Goal: Contribute content: Add original content to the website for others to see

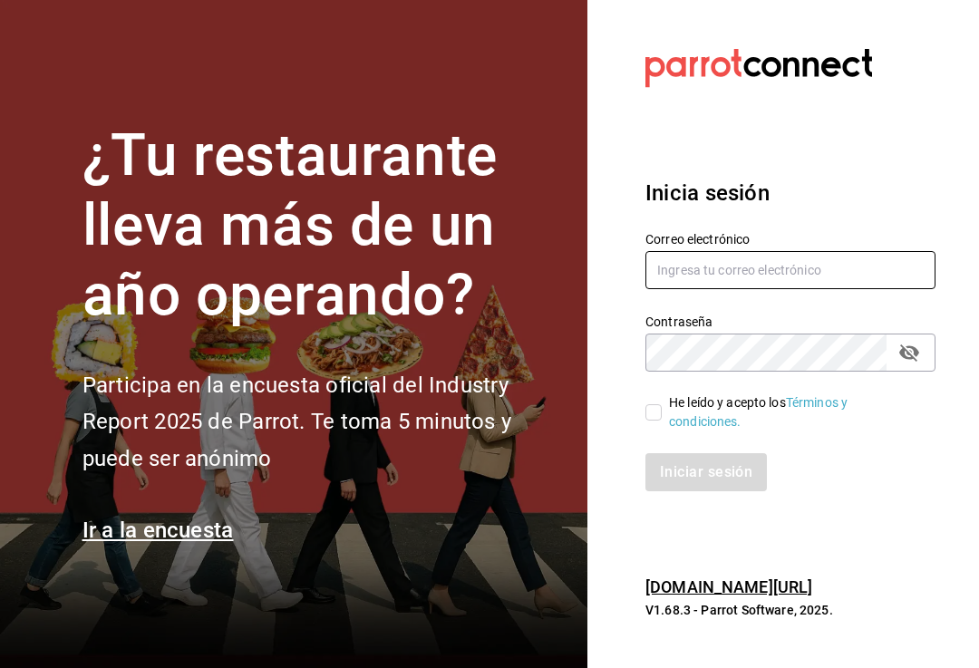
click at [768, 289] on input "text" at bounding box center [790, 270] width 290 height 38
type input "[EMAIL_ADDRESS][DOMAIN_NAME]"
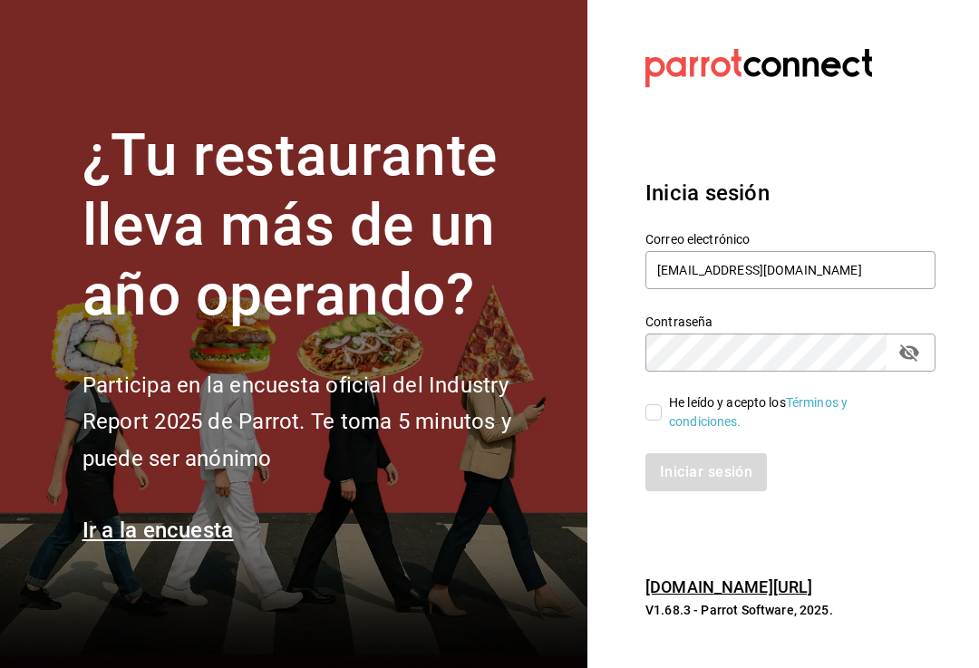
click at [646, 420] on input "He leído y acepto los Términos y condiciones." at bounding box center [653, 412] width 16 height 16
checkbox input "true"
click at [744, 491] on button "Iniciar sesión" at bounding box center [706, 472] width 123 height 38
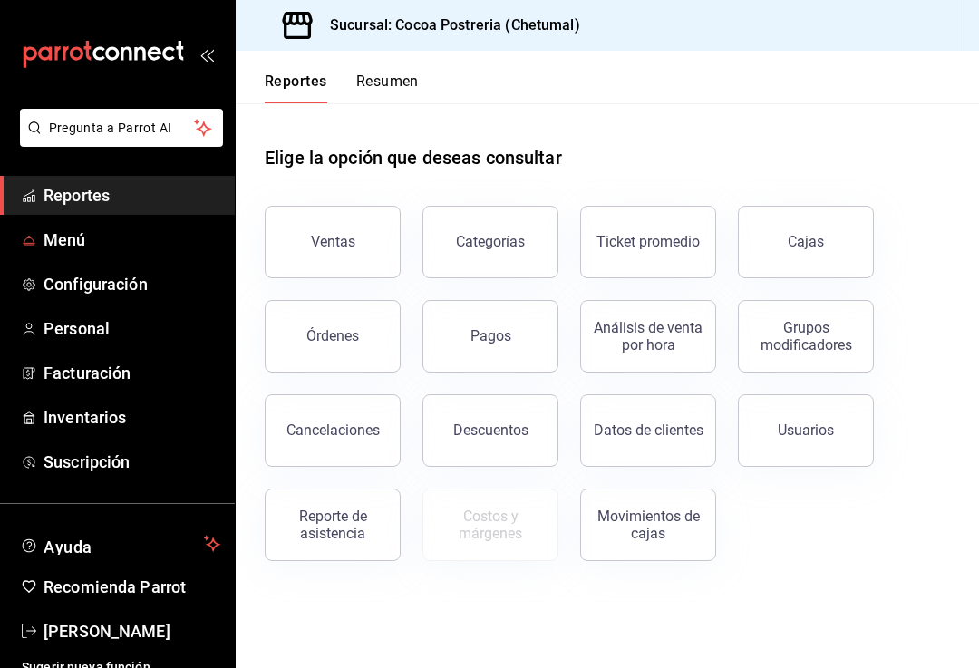
click at [156, 250] on span "Menú" at bounding box center [131, 239] width 177 height 24
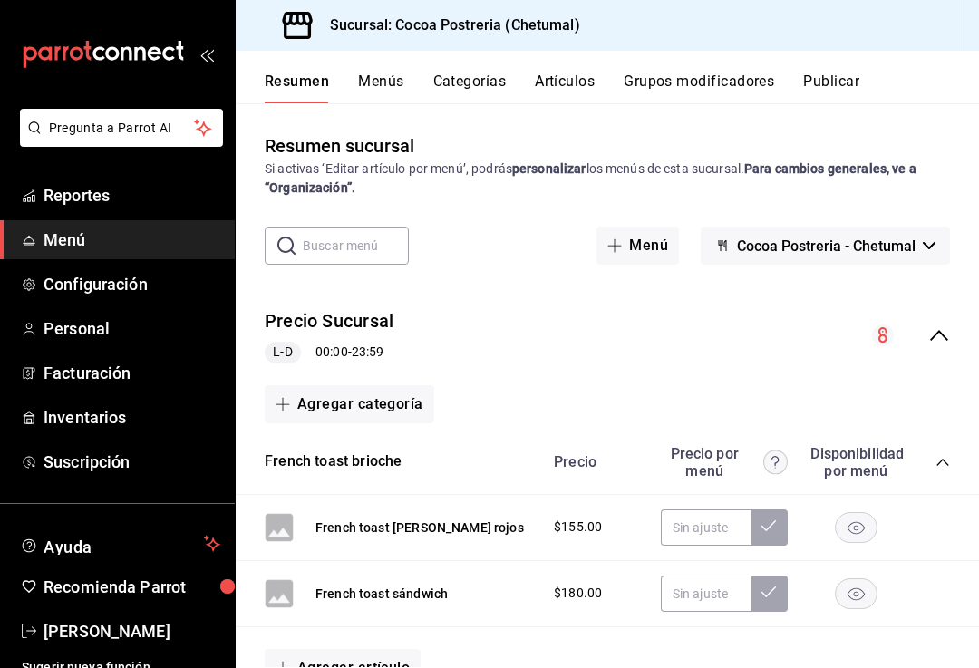
click at [577, 76] on button "Artículos" at bounding box center [565, 87] width 60 height 31
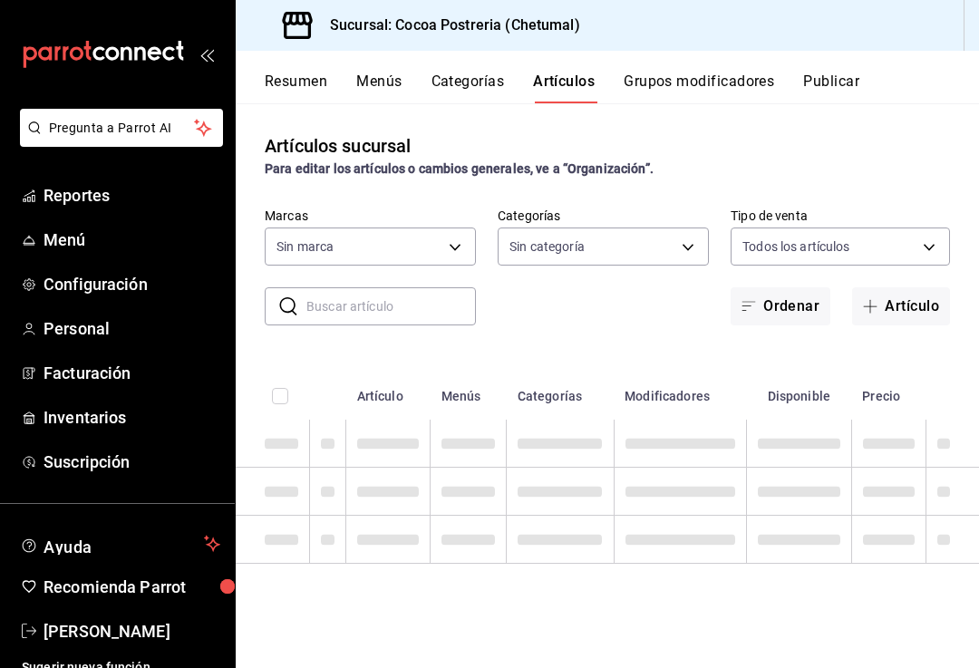
type input "ba1336ad-7c22-479d-b858-34f53fb7b5bf"
type input "4410637b-9266-441f-acf8-aa15fe43377b,a9b9a35d-59bb-4019-9489-8a6579cfcd84,3ac64…"
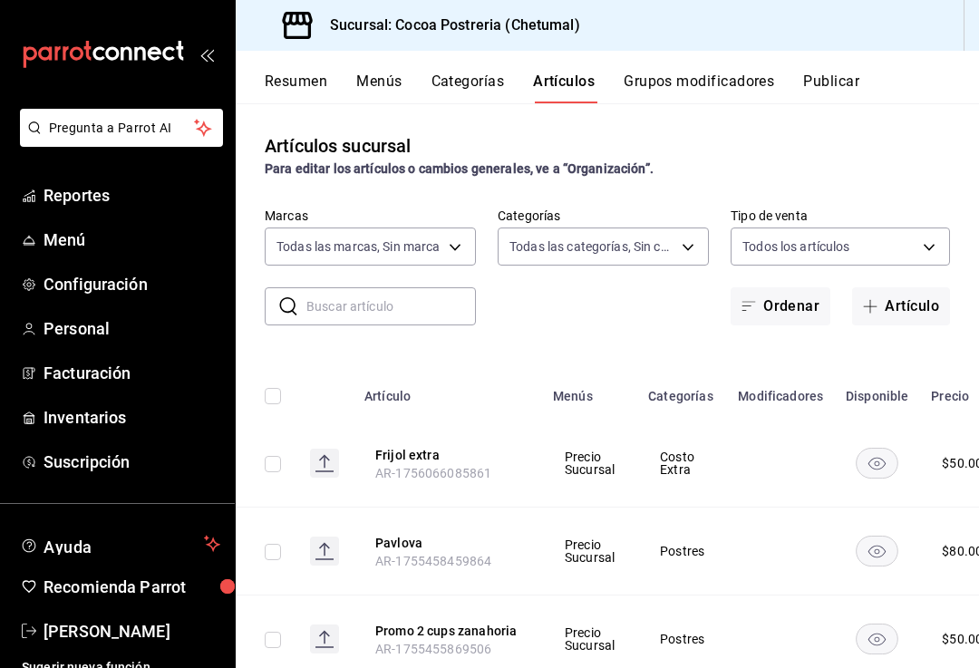
click at [908, 299] on button "Artículo" at bounding box center [901, 306] width 98 height 38
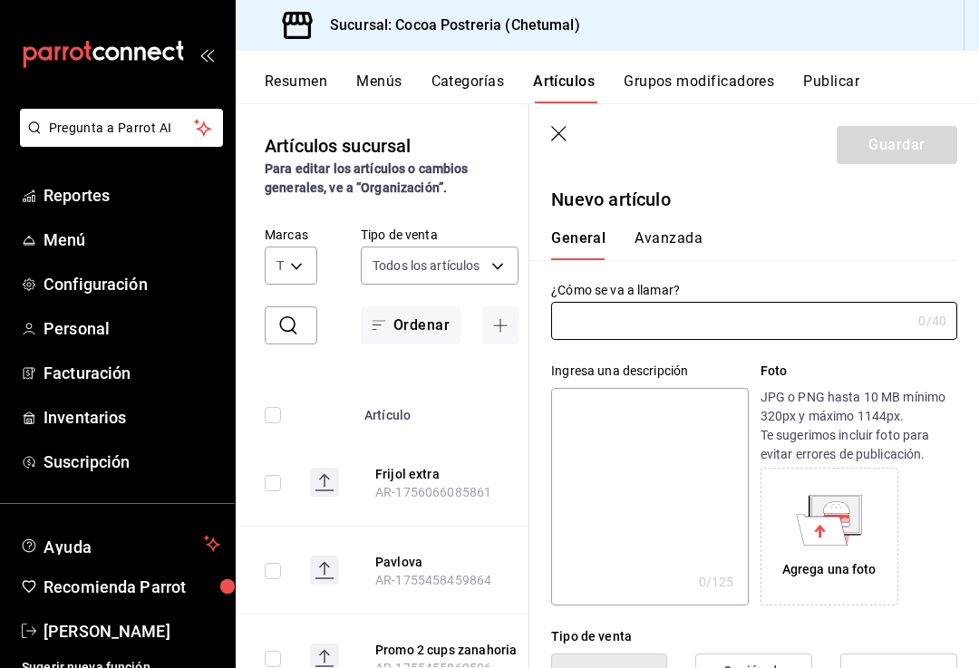
click at [874, 318] on input "text" at bounding box center [731, 321] width 360 height 36
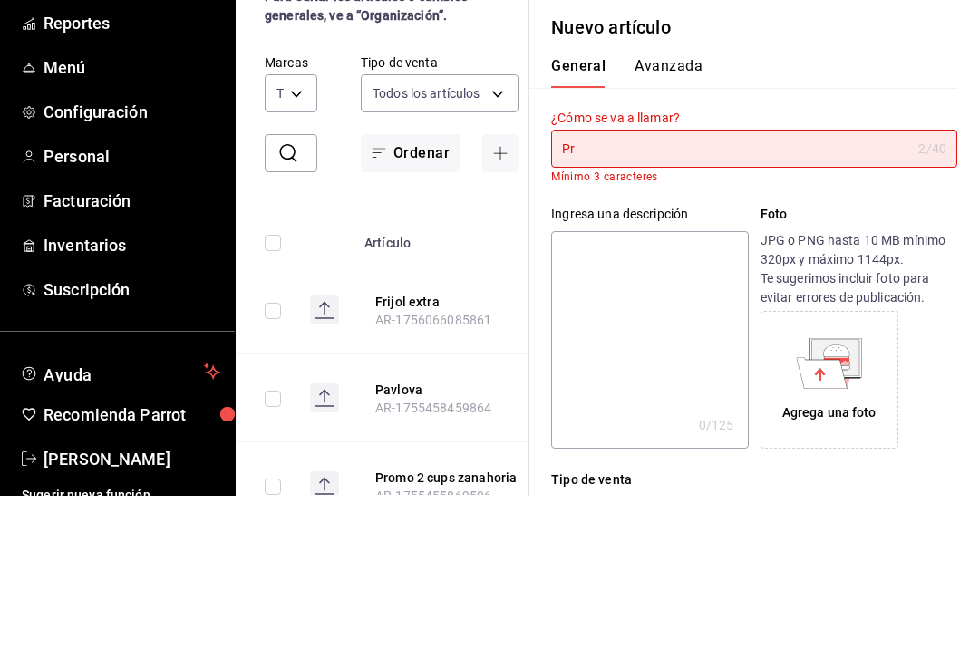
type input "P"
type input "L"
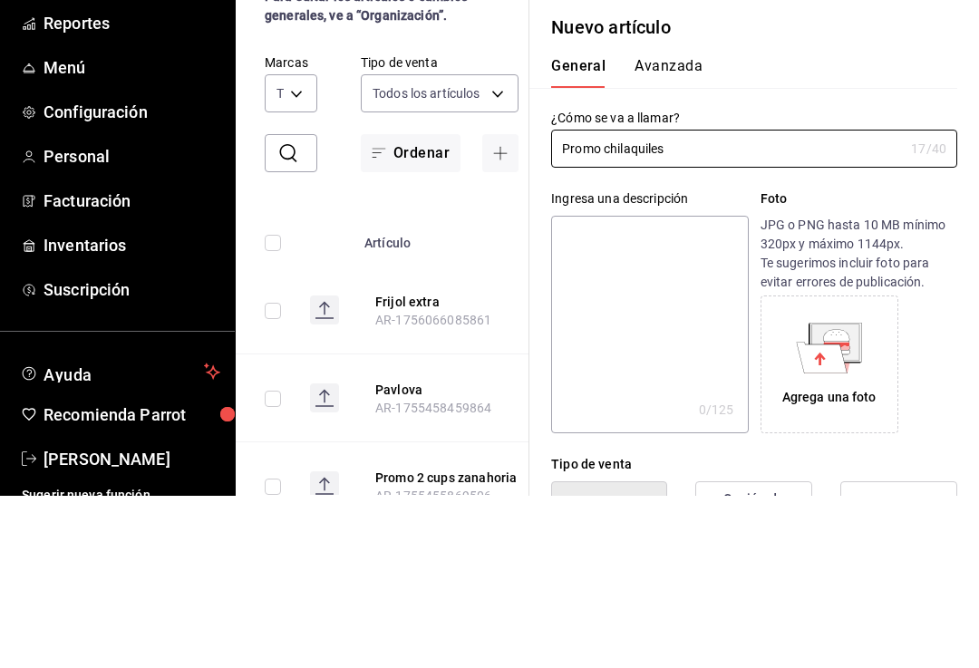
type input "Promo chilaquiles"
click at [905, 388] on p "JPG o PNG hasta 10 MB mínimo 320px y máximo 1144px. Te sugerimos incluir foto p…" at bounding box center [858, 426] width 197 height 76
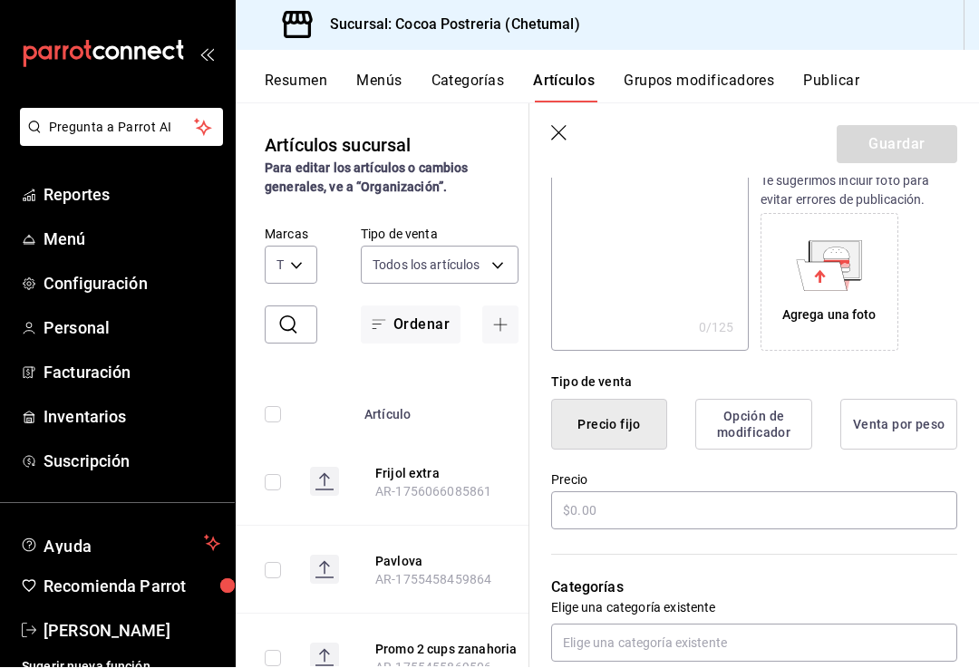
scroll to position [261, 0]
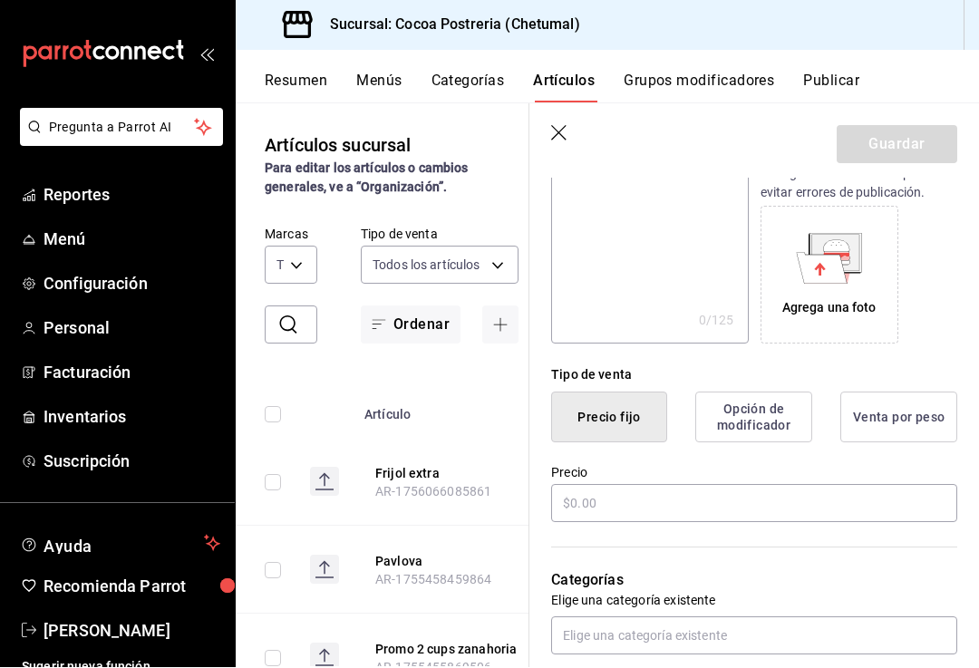
click at [792, 424] on button "Opción de modificador" at bounding box center [753, 417] width 117 height 51
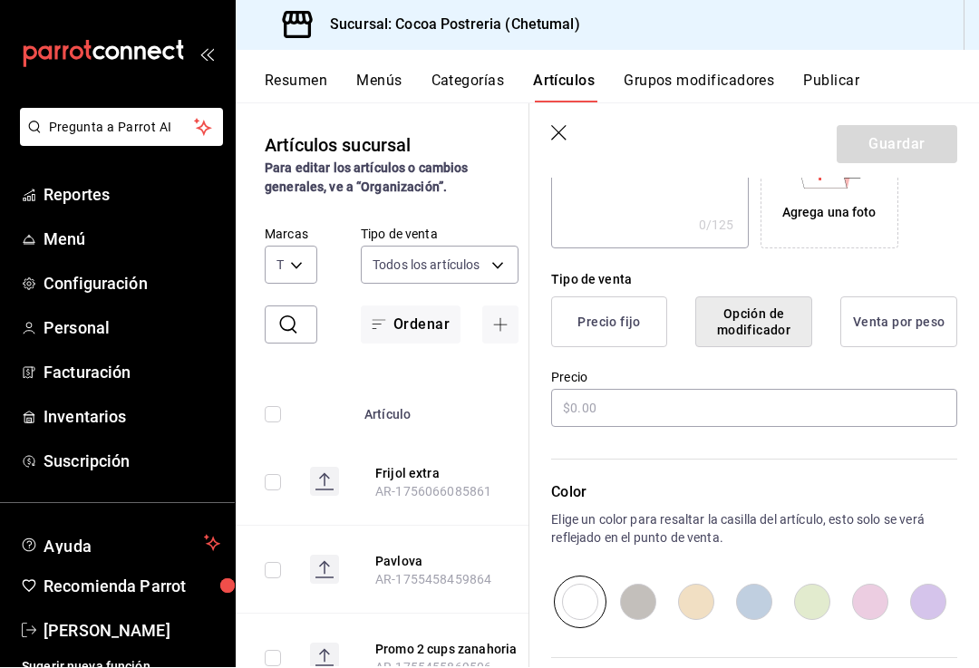
scroll to position [358, 0]
click at [643, 325] on button "Precio fijo" at bounding box center [609, 320] width 116 height 51
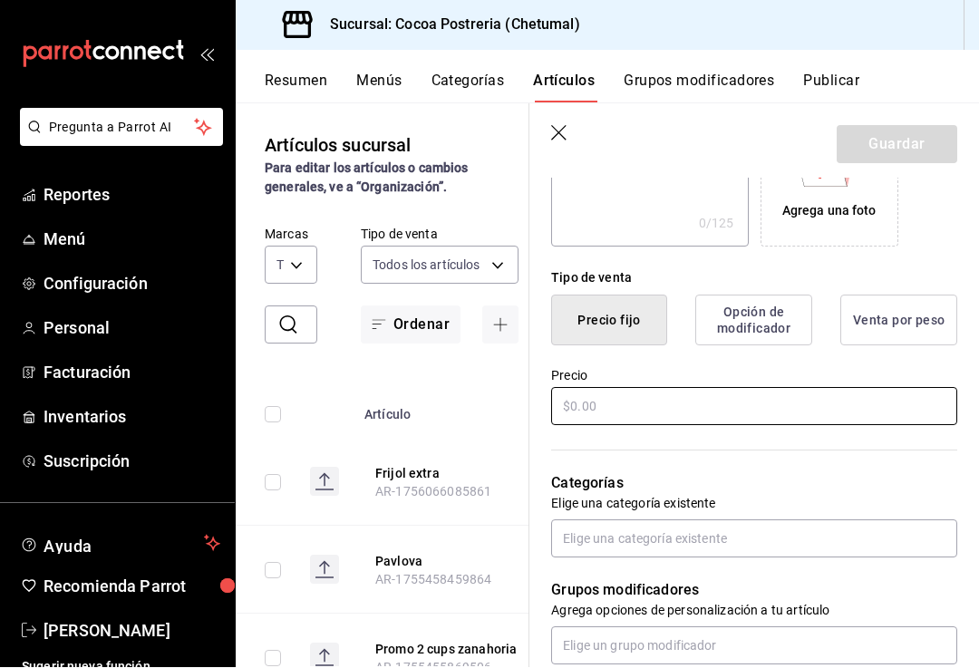
click at [823, 401] on input "text" at bounding box center [754, 407] width 406 height 38
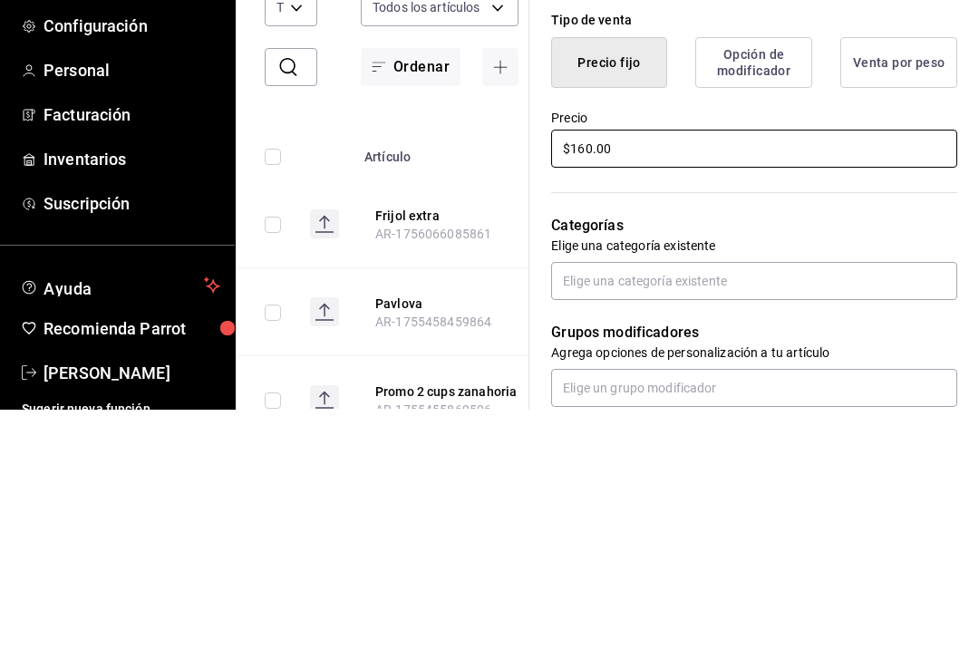
type input "$160.00"
click at [886, 473] on p "Categorías" at bounding box center [754, 484] width 406 height 22
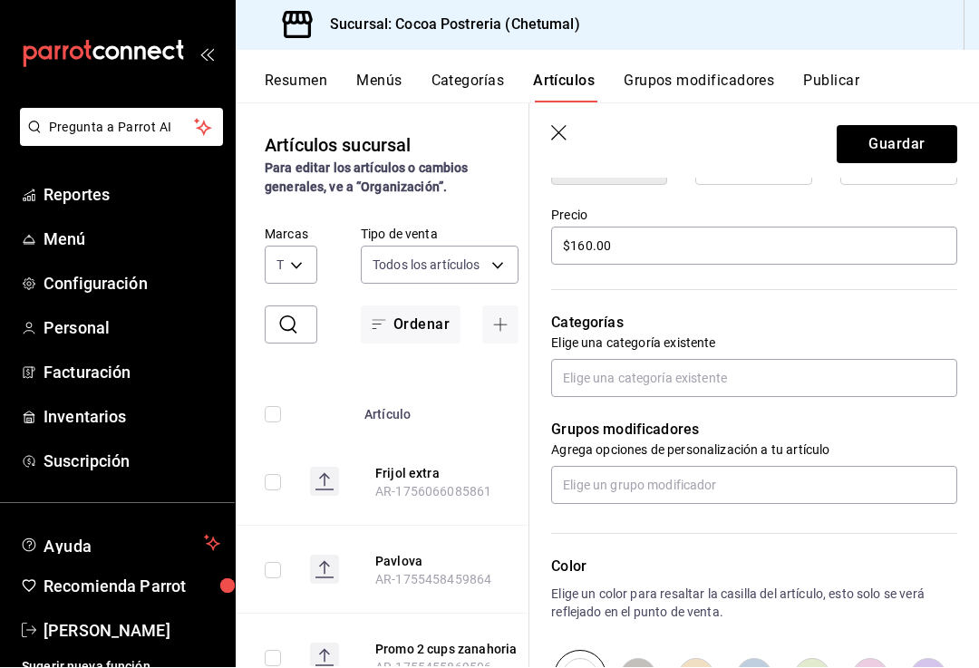
scroll to position [557, 0]
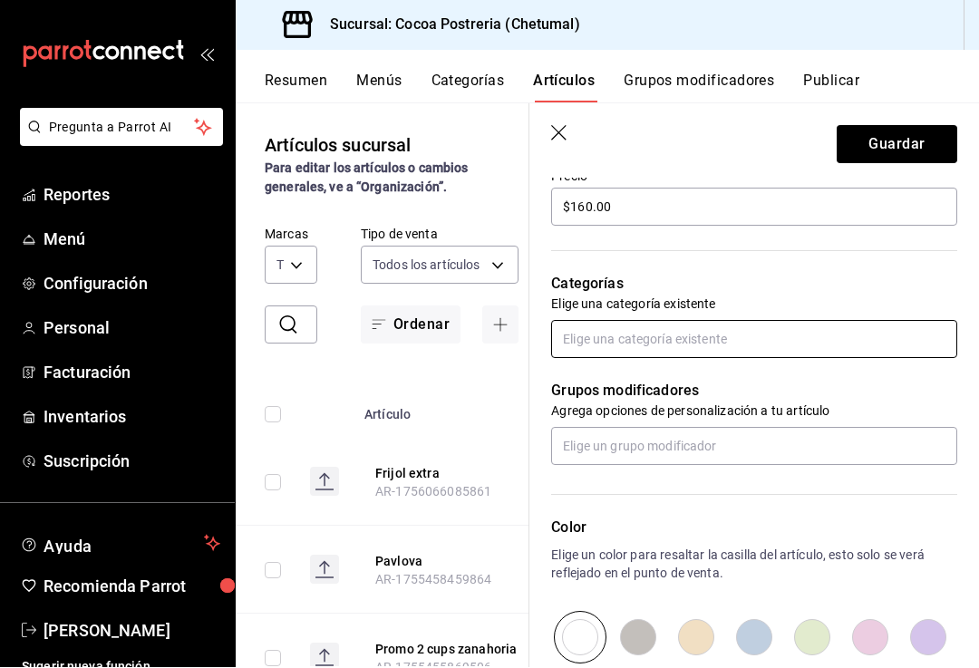
click at [770, 351] on input "text" at bounding box center [754, 340] width 406 height 38
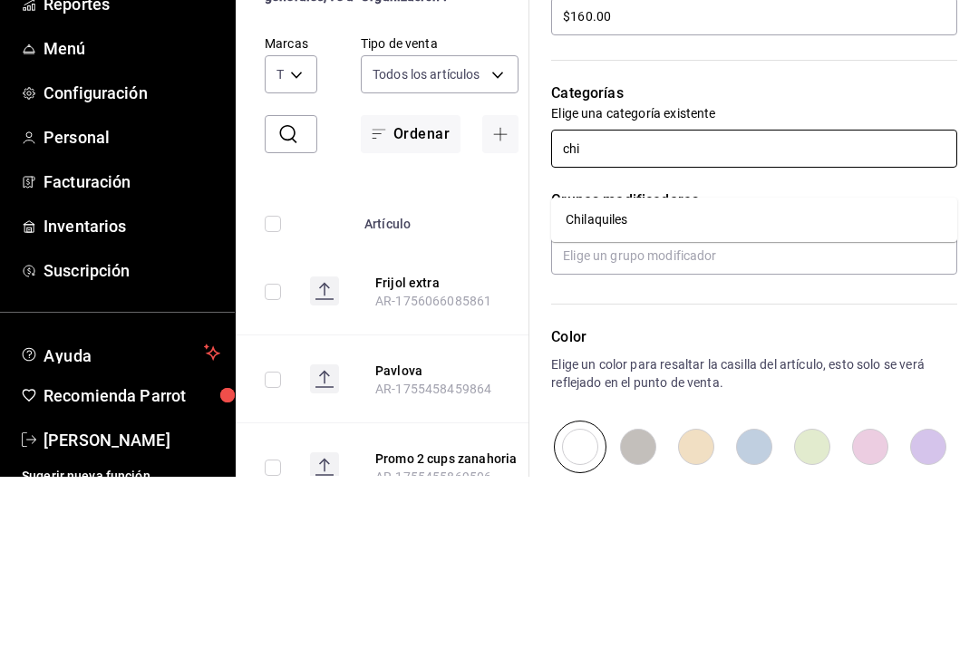
type input "chil"
click at [692, 396] on li "Chilaquiles" at bounding box center [754, 411] width 406 height 30
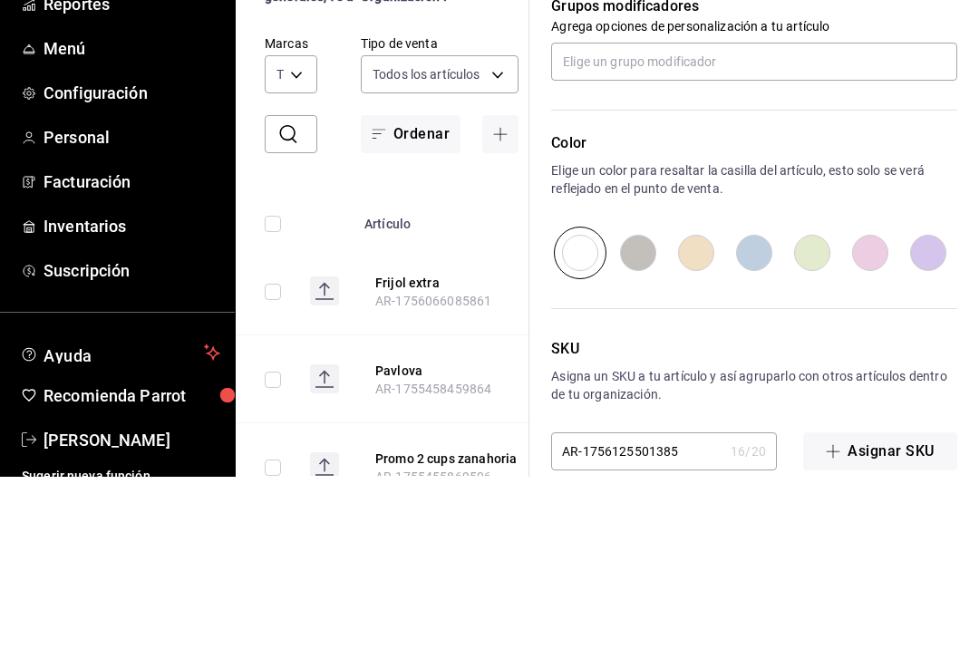
scroll to position [811, 0]
click at [928, 324] on p "Color" at bounding box center [754, 335] width 406 height 22
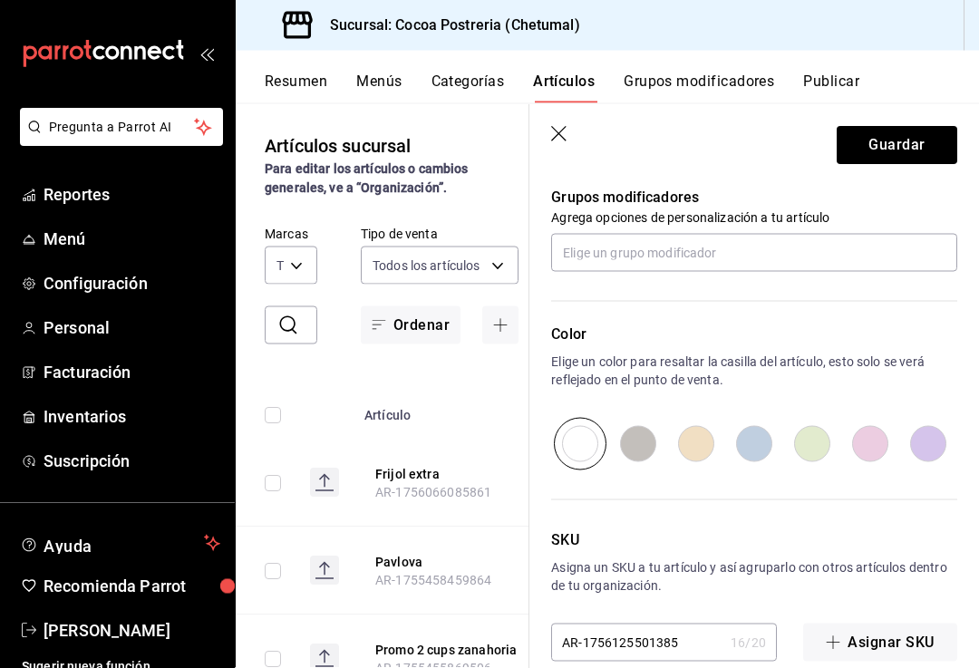
scroll to position [17, 0]
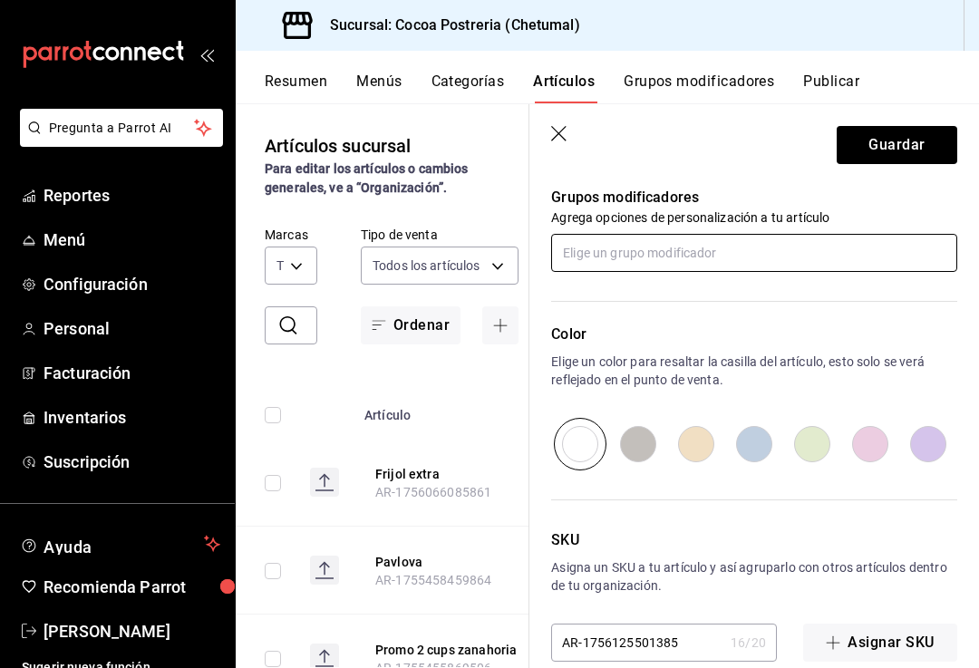
click at [874, 262] on input "text" at bounding box center [754, 253] width 406 height 38
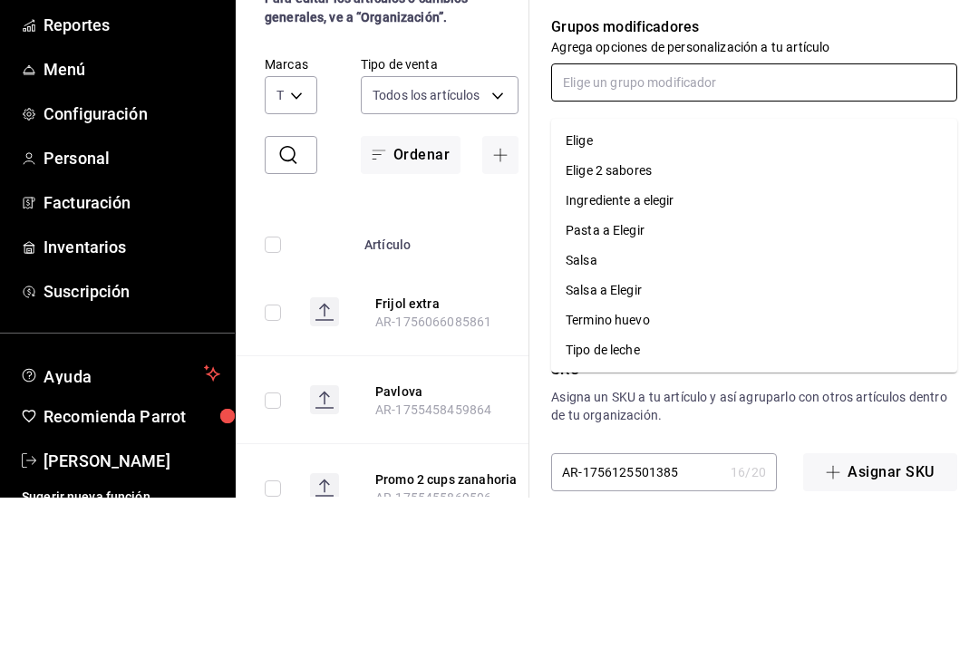
click at [639, 416] on li "Salsa" at bounding box center [754, 431] width 406 height 30
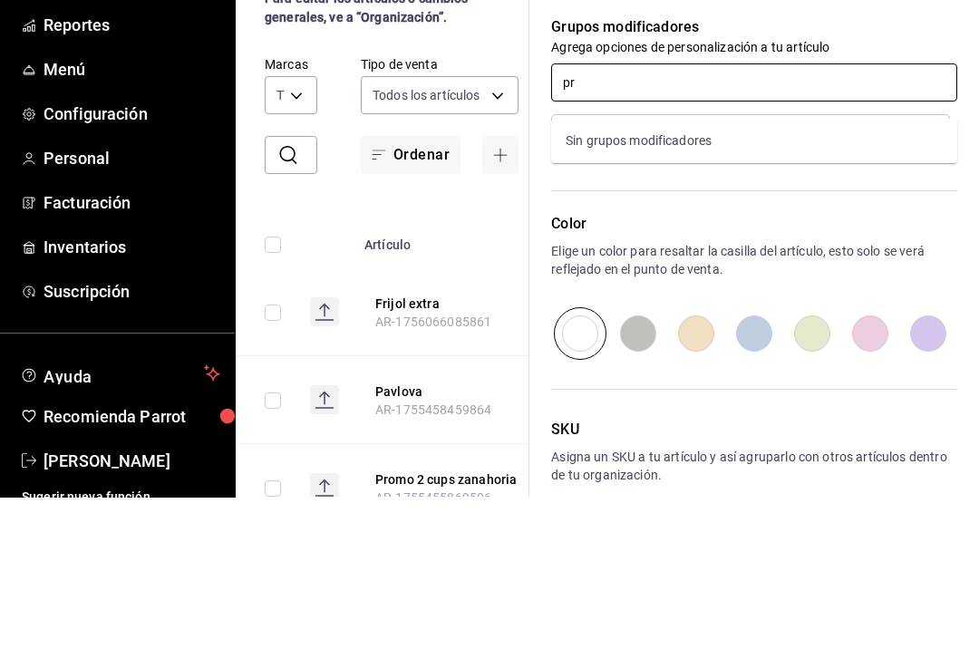
type input "p"
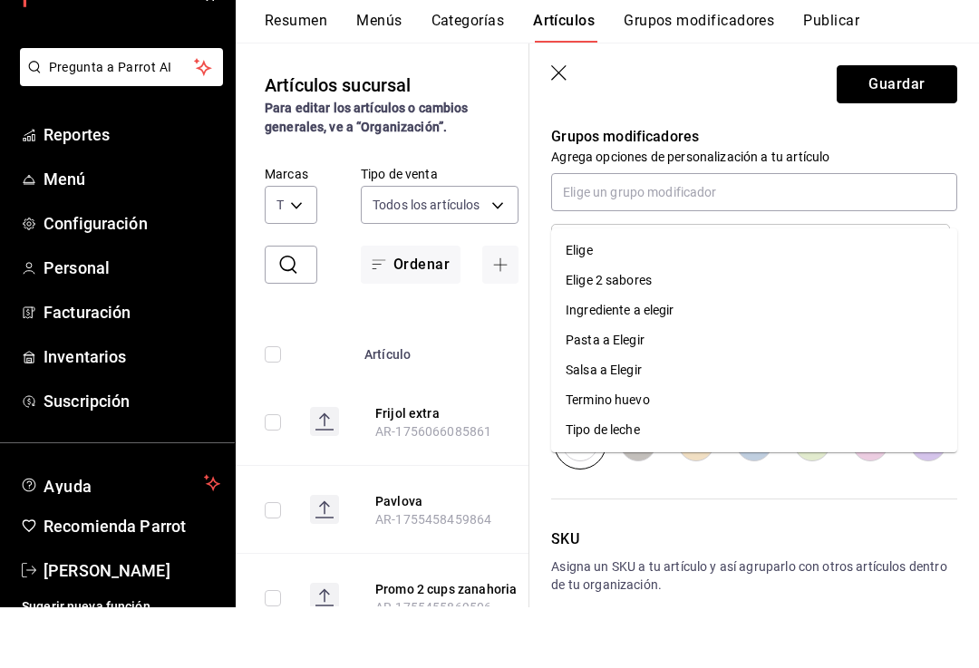
click at [918, 126] on button "Guardar" at bounding box center [896, 145] width 121 height 38
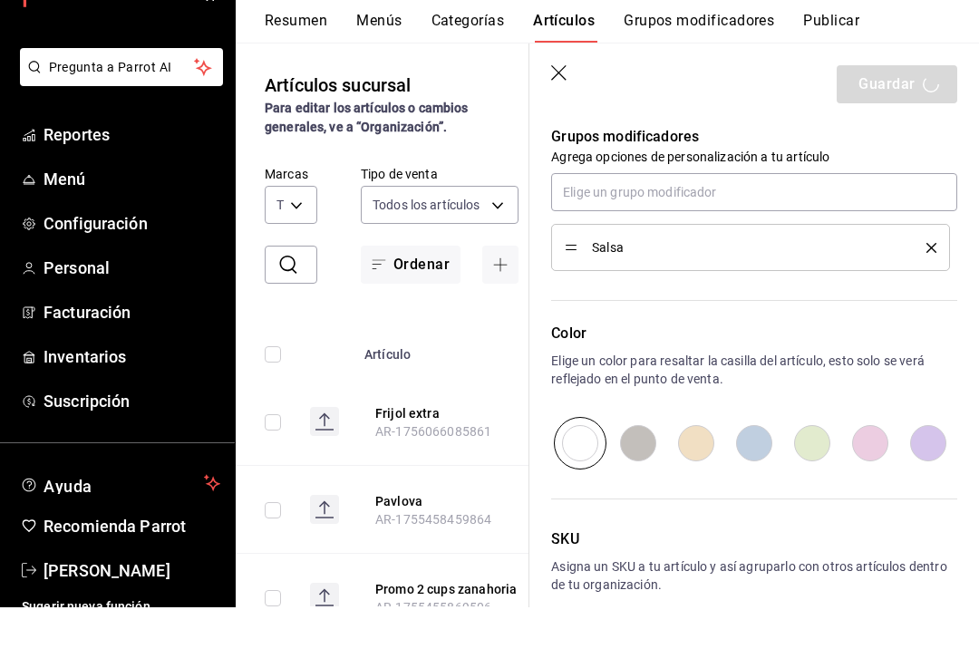
scroll to position [30, 0]
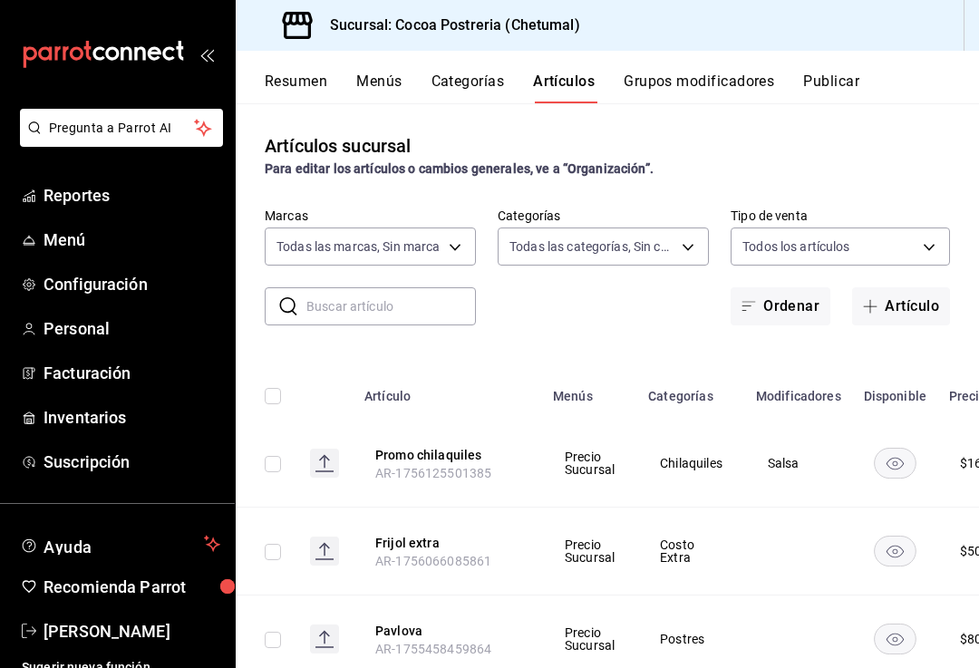
click at [474, 74] on button "Categorías" at bounding box center [467, 87] width 73 height 31
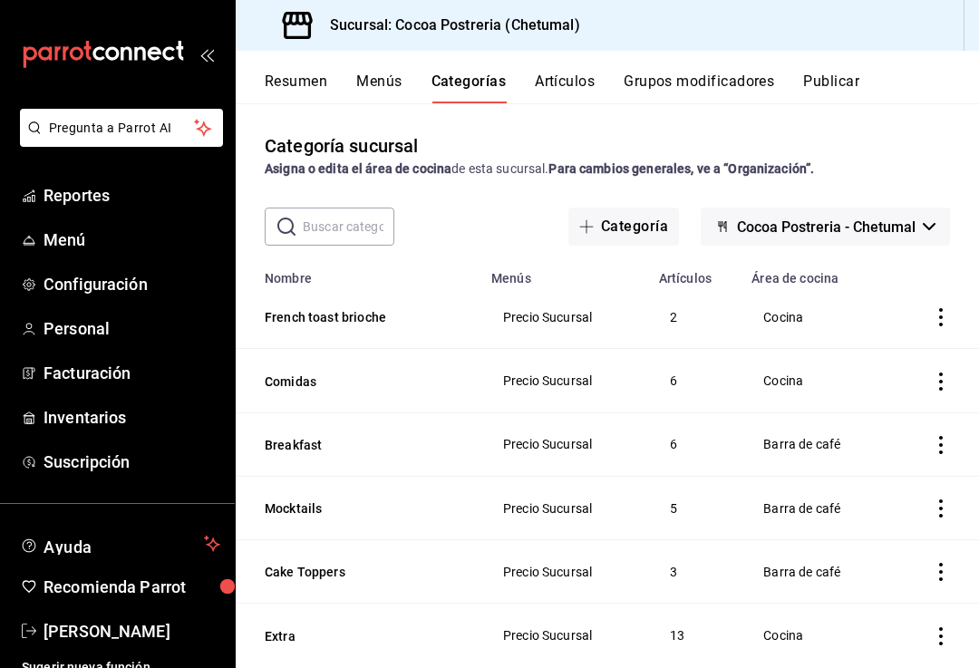
click at [699, 99] on button "Grupos modificadores" at bounding box center [698, 87] width 150 height 31
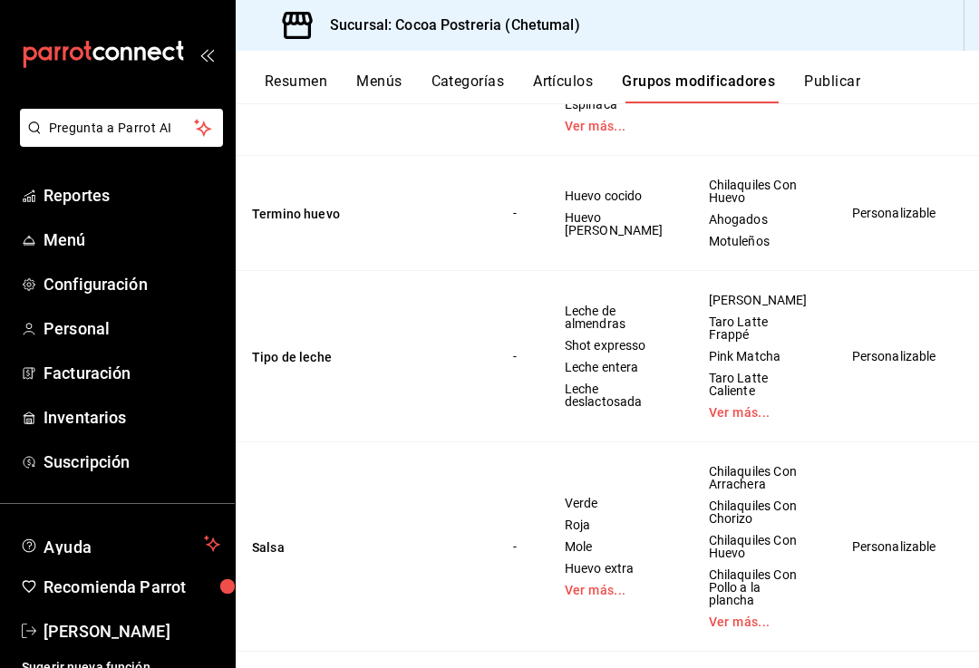
scroll to position [408, 0]
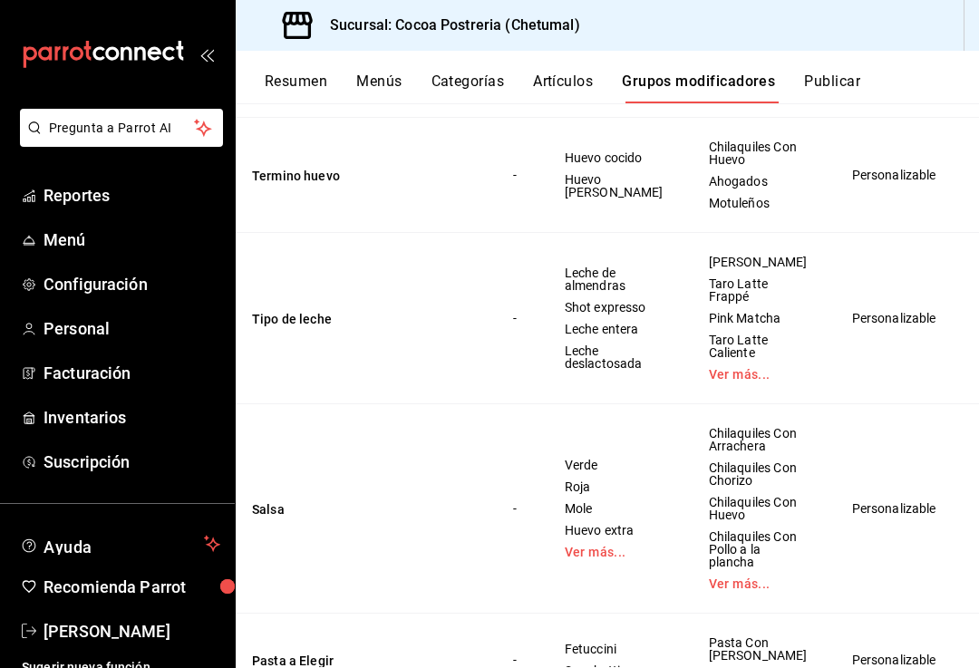
click at [590, 558] on link "Ver más..." at bounding box center [614, 552] width 99 height 13
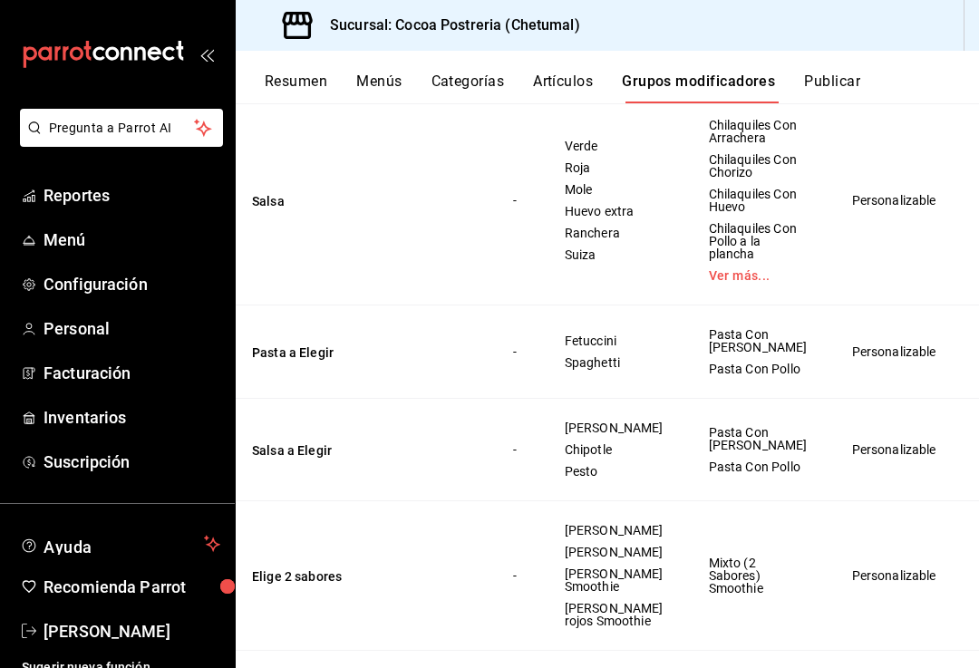
scroll to position [717, 0]
